Goal: Task Accomplishment & Management: Use online tool/utility

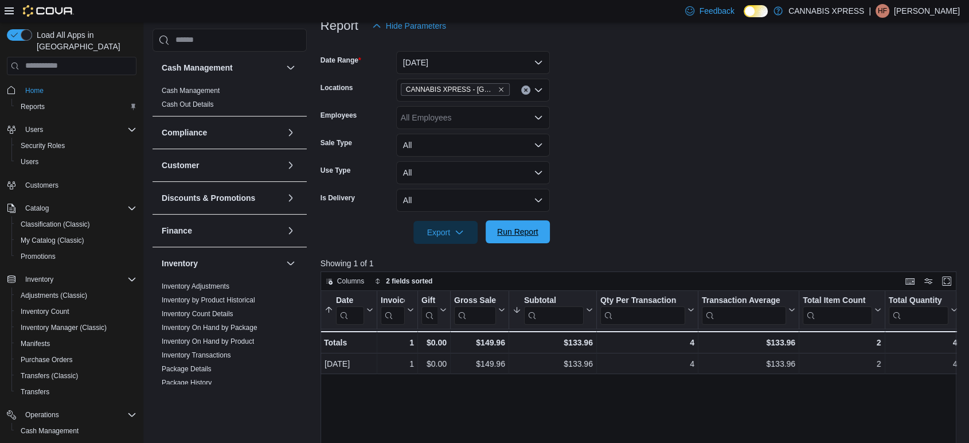
scroll to position [382, 0]
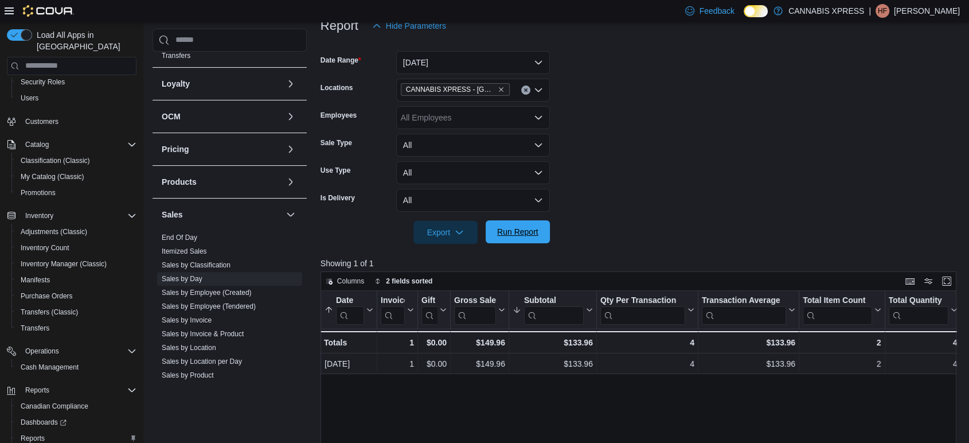
click at [532, 233] on span "Run Report" at bounding box center [517, 231] width 41 height 11
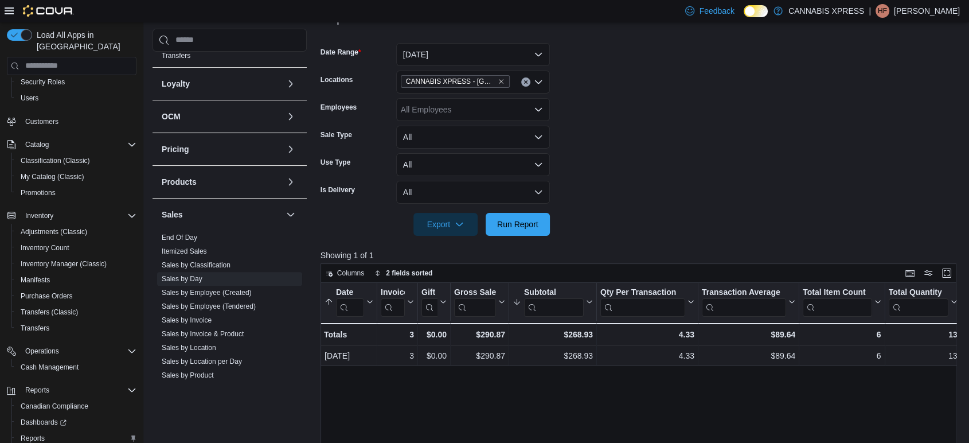
scroll to position [149, 0]
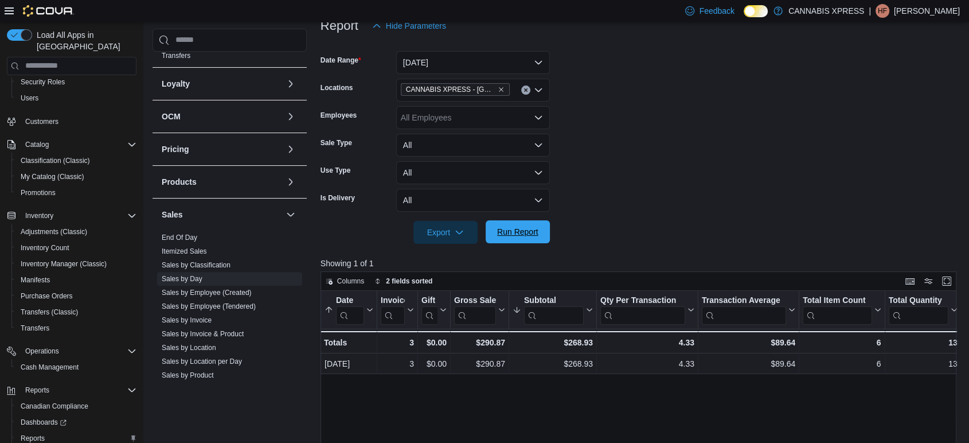
click at [530, 224] on span "Run Report" at bounding box center [518, 231] width 50 height 23
click at [537, 237] on span "Run Report" at bounding box center [518, 231] width 50 height 23
click at [529, 239] on span "Run Report" at bounding box center [518, 231] width 50 height 23
click at [538, 236] on span "Run Report" at bounding box center [518, 231] width 50 height 23
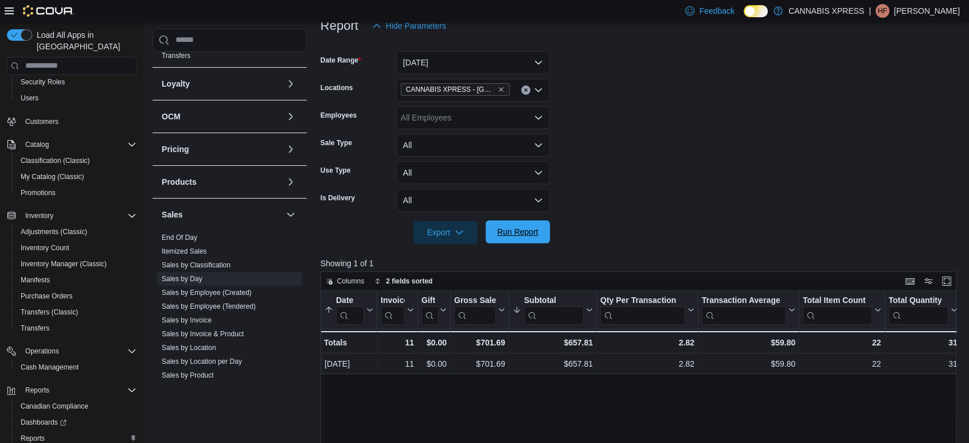
click at [547, 225] on button "Run Report" at bounding box center [518, 231] width 64 height 23
click at [539, 229] on span "Run Report" at bounding box center [518, 231] width 50 height 23
click at [520, 236] on span "Run Report" at bounding box center [517, 231] width 41 height 11
click at [540, 229] on span "Run Report" at bounding box center [518, 231] width 50 height 23
click at [624, 245] on div at bounding box center [642, 251] width 643 height 14
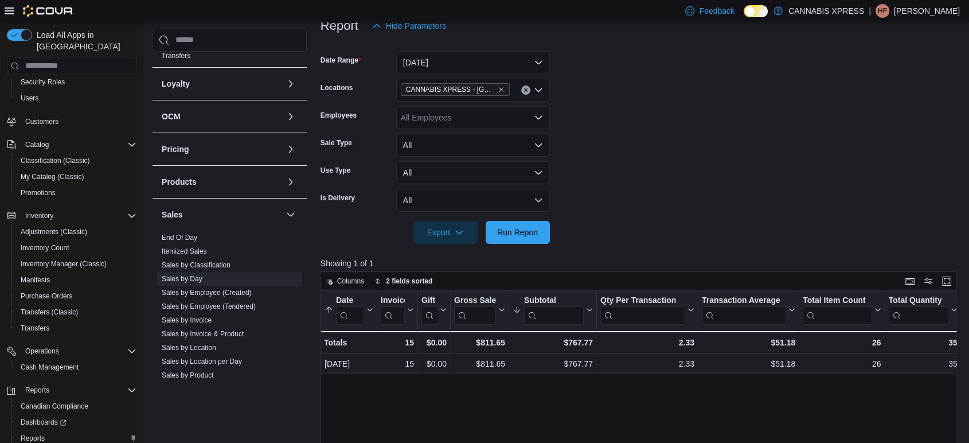
click at [609, 166] on form "Date Range Today Locations CANNABIS XPRESS - Grand Bay-Westfield (Woolastook Dr…" at bounding box center [642, 140] width 643 height 207
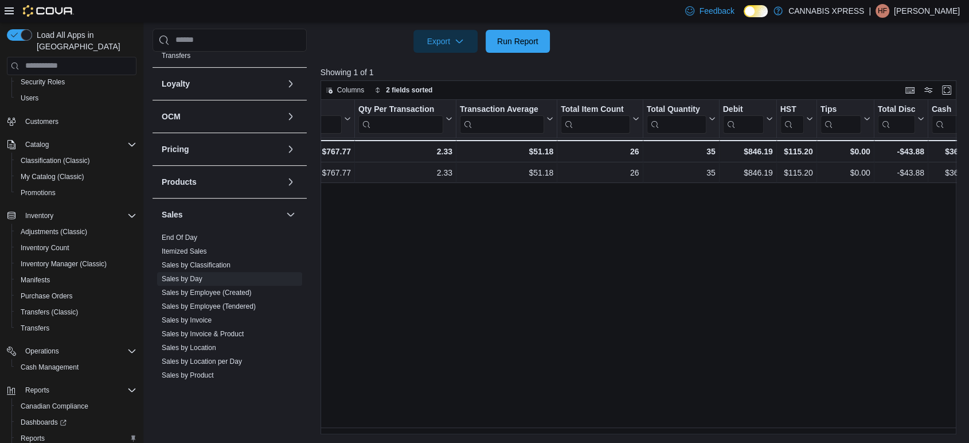
scroll to position [0, 317]
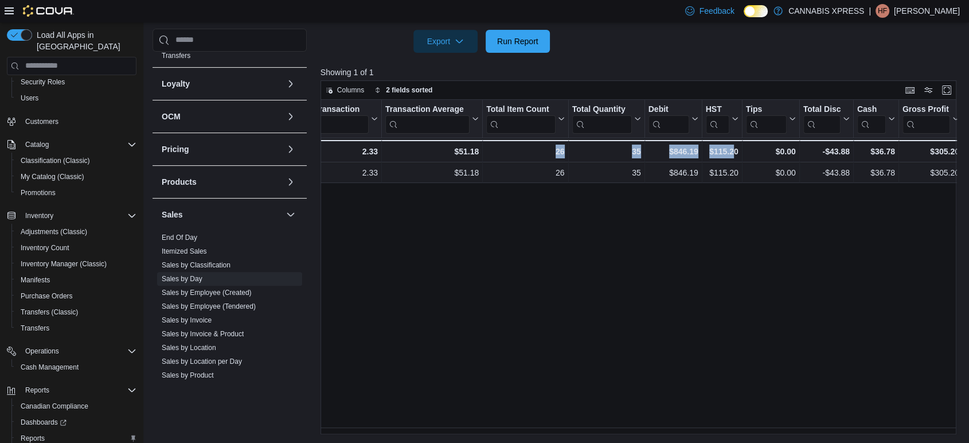
drag, startPoint x: 733, startPoint y: 435, endPoint x: 537, endPoint y: 445, distance: 195.3
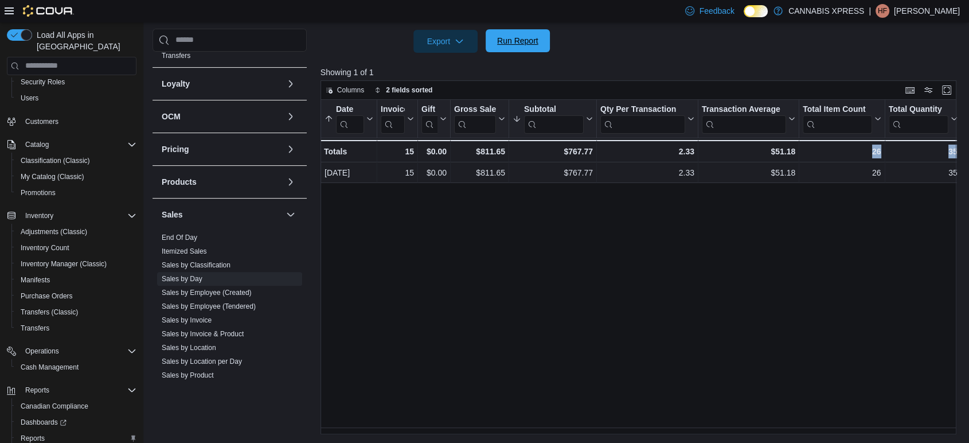
click at [521, 41] on span "Run Report" at bounding box center [517, 40] width 41 height 11
click at [944, 10] on p "Hailey Fitzpatrick" at bounding box center [927, 11] width 66 height 14
click at [790, 73] on p "Showing 1 of 1" at bounding box center [642, 72] width 643 height 11
click at [544, 36] on button "Run Report" at bounding box center [518, 40] width 64 height 23
drag, startPoint x: 681, startPoint y: 407, endPoint x: 299, endPoint y: 254, distance: 412.1
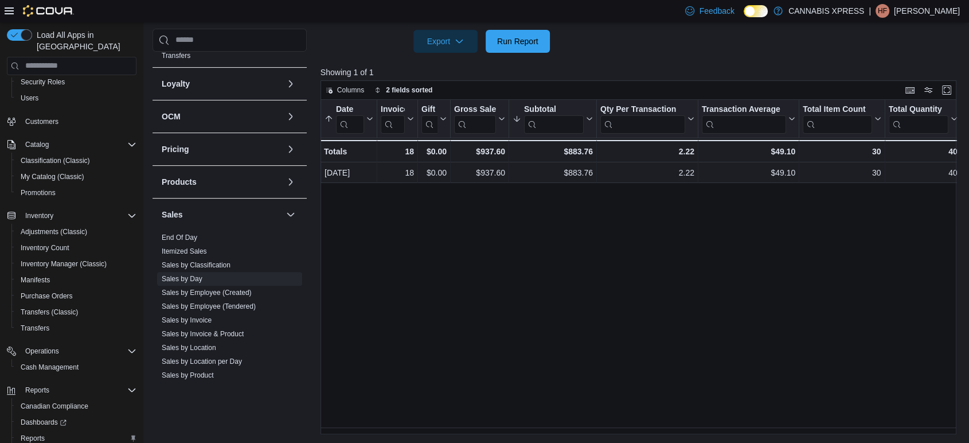
drag, startPoint x: 299, startPoint y: 254, endPoint x: 659, endPoint y: 344, distance: 371.2
click at [659, 344] on div "Date Sorted by Subtotal, descending , then sorted by Date, ascending . Click to…" at bounding box center [642, 267] width 643 height 335
click at [941, 14] on p "Hailey Fitzpatrick" at bounding box center [927, 11] width 66 height 14
click at [878, 102] on button "Sign Out" at bounding box center [903, 111] width 106 height 18
